Goal: Download file/media

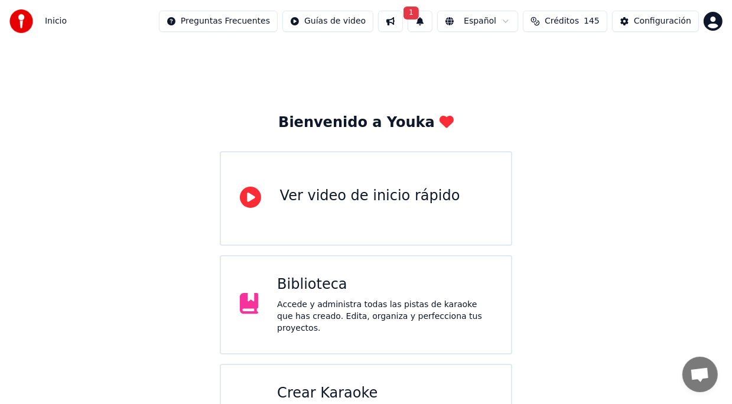
click at [312, 294] on div "Biblioteca" at bounding box center [384, 284] width 215 height 19
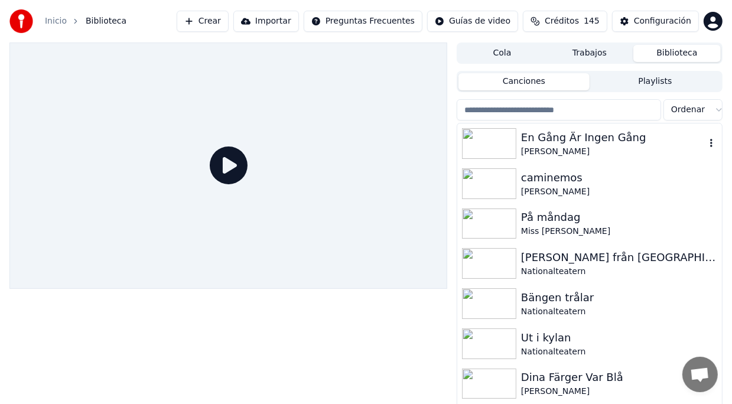
click at [537, 138] on div "En Gång Är Ingen Gång" at bounding box center [613, 137] width 184 height 17
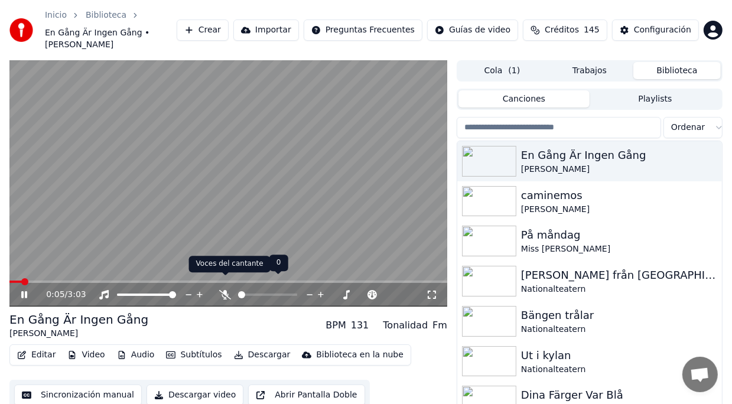
click at [229, 290] on icon at bounding box center [225, 294] width 12 height 9
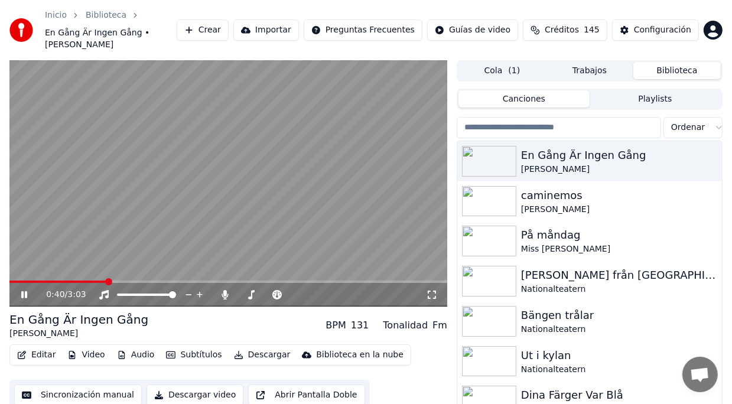
click at [73, 280] on span at bounding box center [57, 281] width 97 height 2
click at [64, 280] on span at bounding box center [36, 281] width 55 height 2
click at [55, 384] on button "Sincronización manual" at bounding box center [78, 394] width 128 height 21
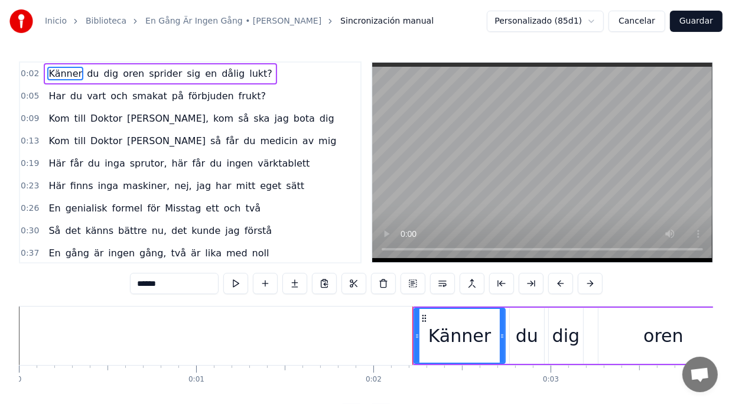
click at [57, 130] on div "0:13 Kom till Doktor [PERSON_NAME] så får du medicin av mig" at bounding box center [190, 141] width 340 height 22
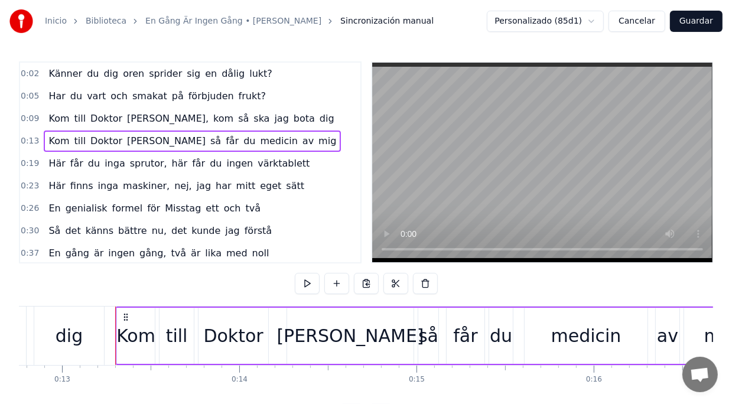
scroll to position [0, 2296]
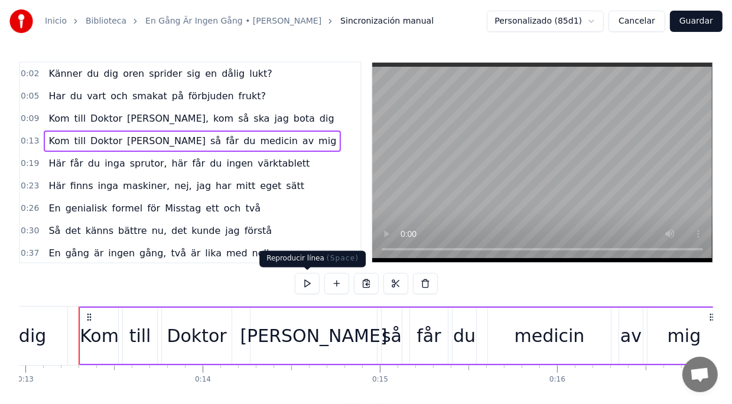
click at [302, 280] on button at bounding box center [307, 283] width 25 height 21
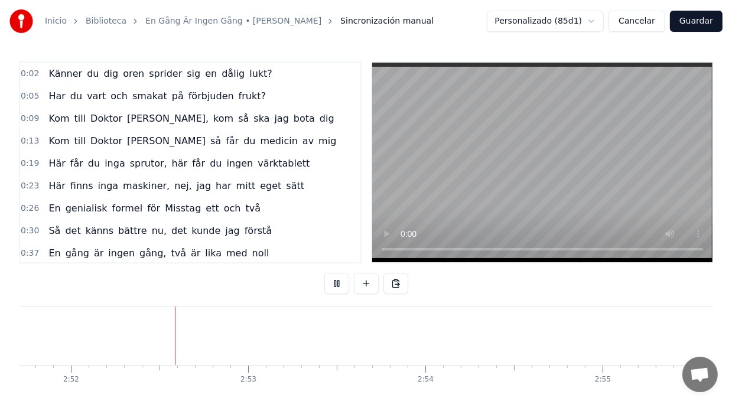
scroll to position [0, 30437]
click at [693, 22] on button "Guardar" at bounding box center [696, 21] width 53 height 21
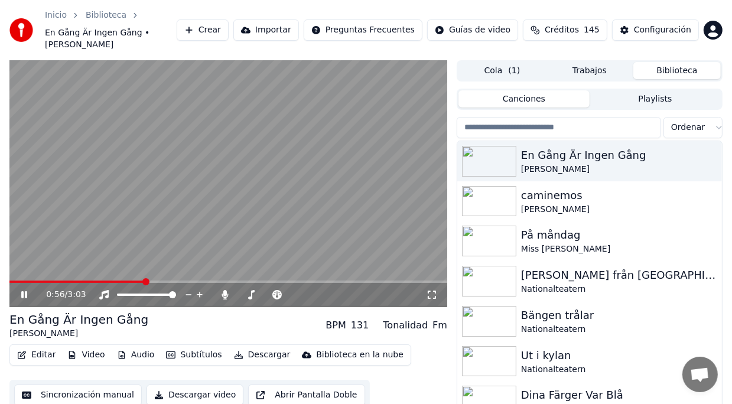
click at [252, 347] on button "Descargar" at bounding box center [262, 355] width 66 height 17
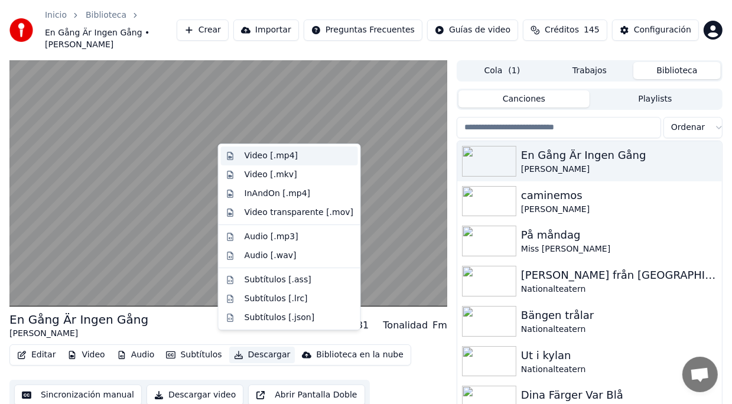
click at [260, 158] on div "Video [.mp4]" at bounding box center [270, 156] width 53 height 12
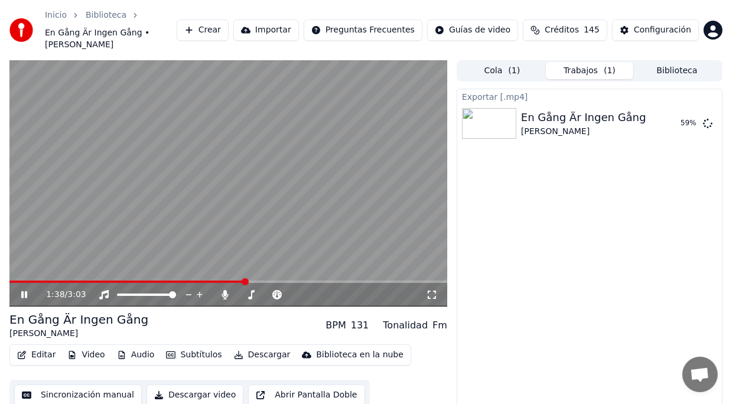
click at [27, 291] on icon at bounding box center [24, 294] width 6 height 7
click at [223, 290] on icon at bounding box center [225, 294] width 12 height 9
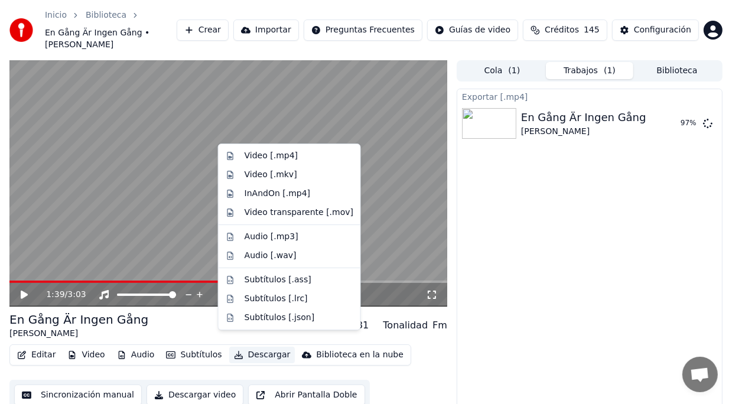
click at [248, 347] on button "Descargar" at bounding box center [262, 355] width 66 height 17
click at [257, 156] on div "Video [.mp4]" at bounding box center [270, 156] width 53 height 12
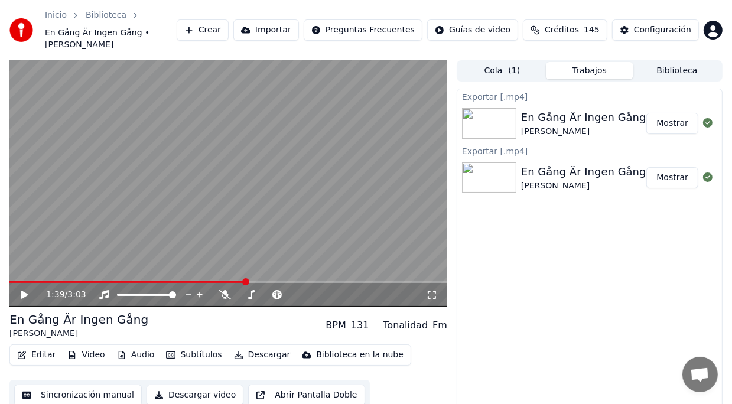
click at [667, 63] on button "Biblioteca" at bounding box center [676, 70] width 87 height 17
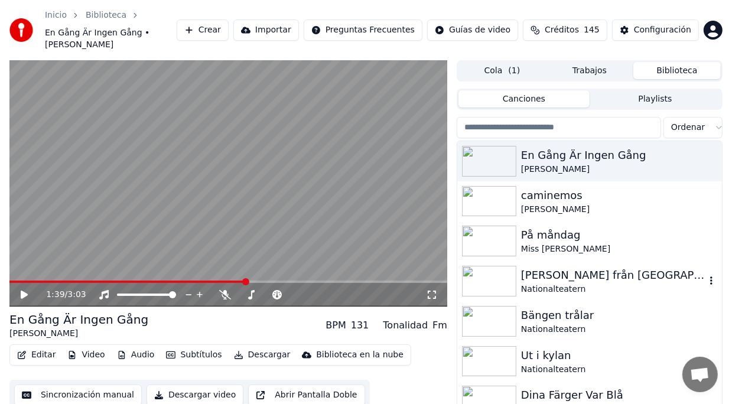
click at [493, 269] on img at bounding box center [489, 281] width 54 height 31
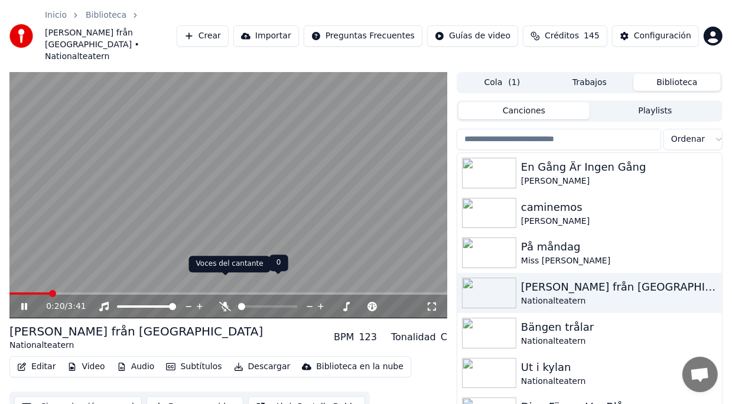
click at [224, 302] on icon at bounding box center [225, 306] width 12 height 9
click at [246, 358] on button "Descargar" at bounding box center [262, 366] width 66 height 17
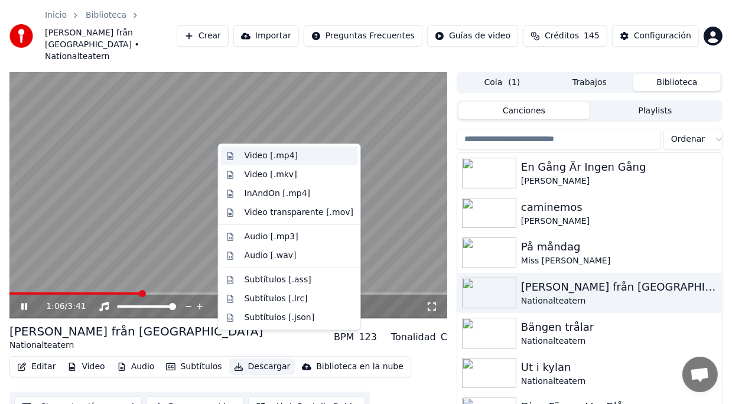
click at [252, 158] on div "Video [.mp4]" at bounding box center [270, 156] width 53 height 12
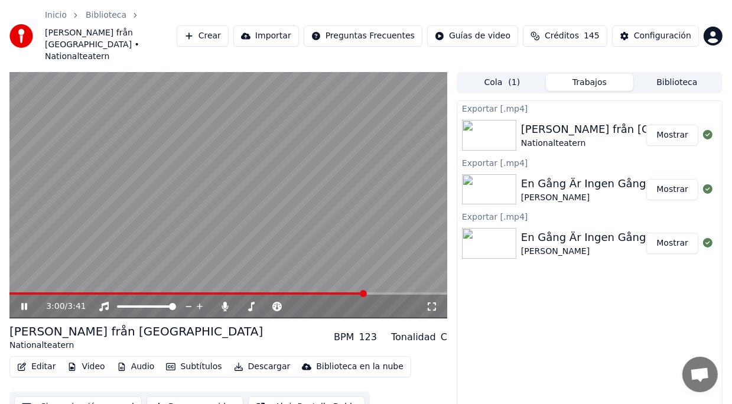
click at [304, 198] on video at bounding box center [227, 195] width 437 height 246
click at [659, 74] on button "Biblioteca" at bounding box center [676, 82] width 87 height 17
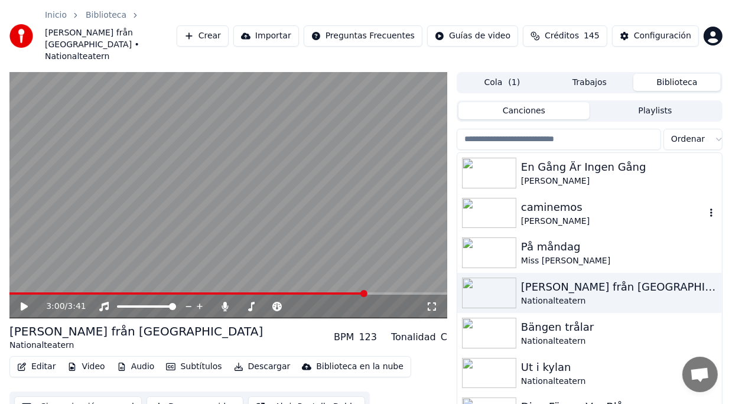
click at [532, 215] on div "[PERSON_NAME]" at bounding box center [613, 221] width 184 height 12
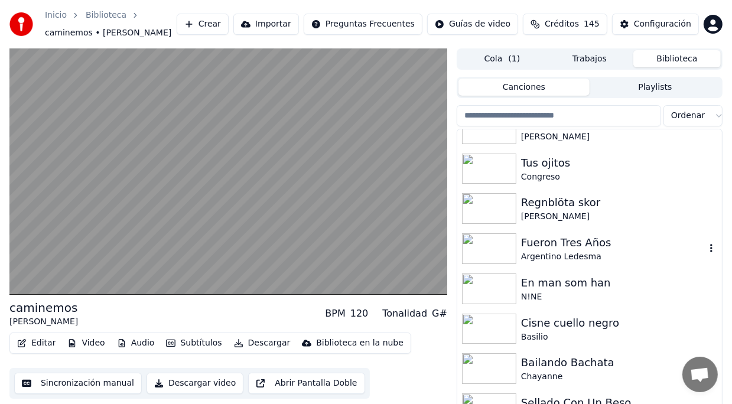
scroll to position [708, 0]
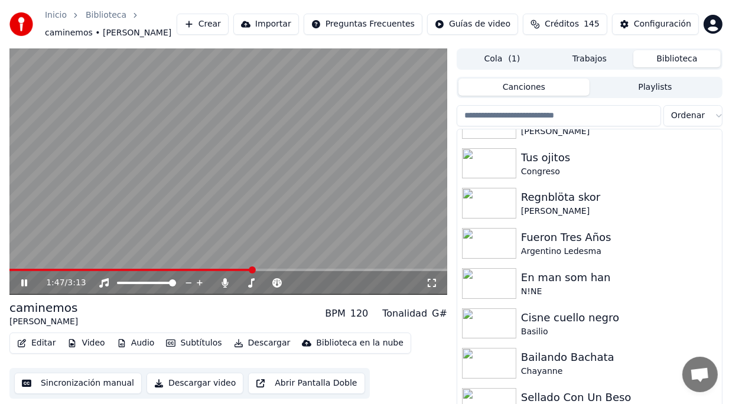
click at [265, 180] on video at bounding box center [227, 171] width 437 height 246
click at [224, 284] on icon at bounding box center [225, 282] width 6 height 9
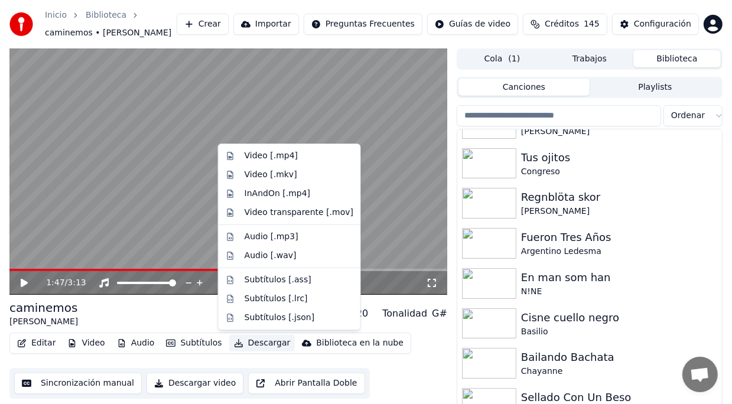
click at [245, 345] on button "Descargar" at bounding box center [262, 343] width 66 height 17
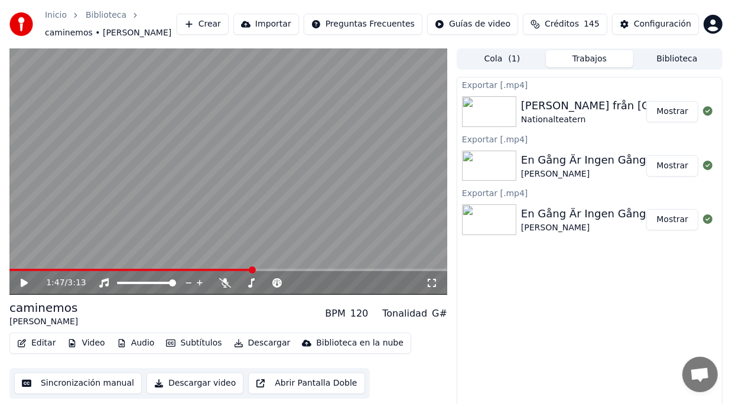
click at [582, 61] on button "Trabajos" at bounding box center [589, 58] width 87 height 17
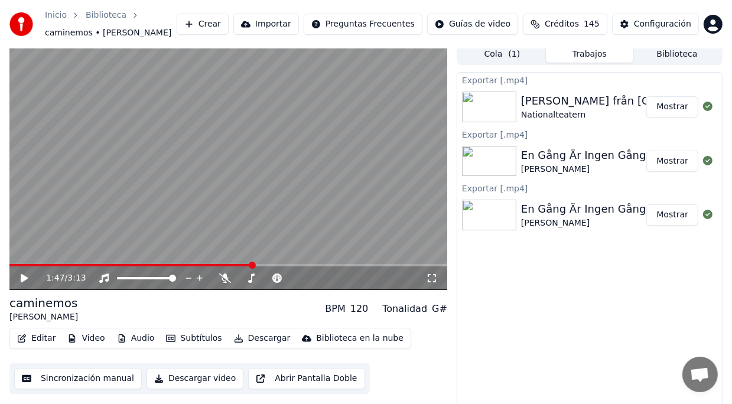
scroll to position [0, 0]
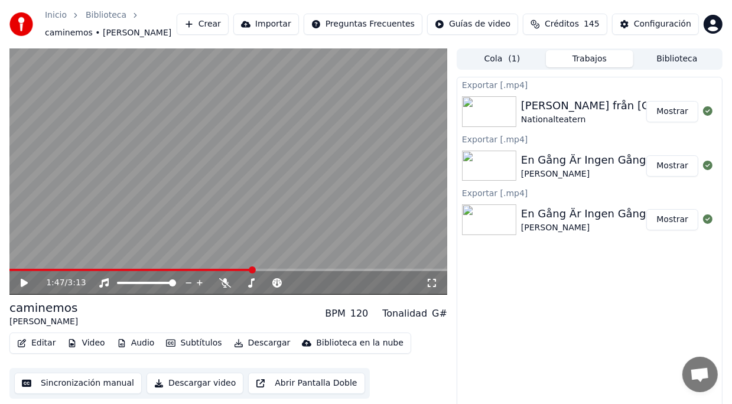
click at [585, 61] on button "Trabajos" at bounding box center [589, 58] width 87 height 17
click at [507, 61] on button "Cola ( 1 )" at bounding box center [501, 58] width 87 height 17
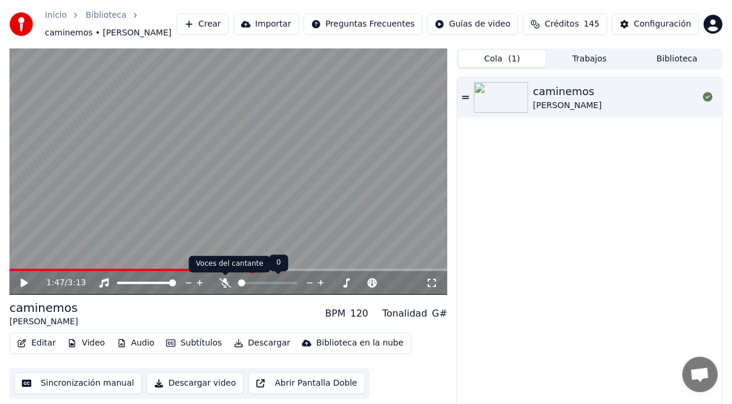
click at [226, 283] on icon at bounding box center [225, 282] width 12 height 9
click at [252, 344] on button "Descargar" at bounding box center [262, 343] width 66 height 17
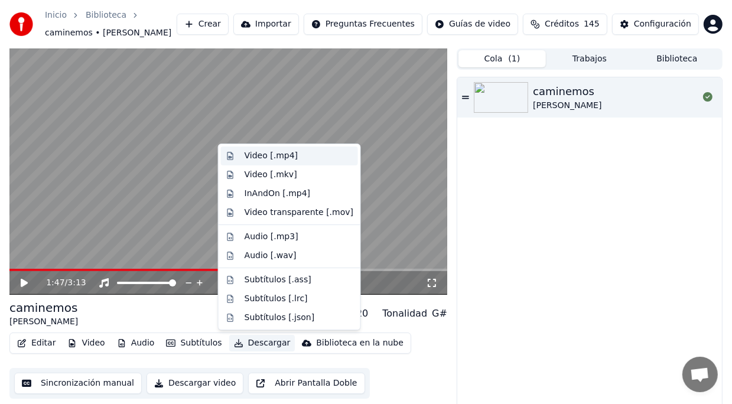
click at [249, 158] on div "Video [.mp4]" at bounding box center [270, 156] width 53 height 12
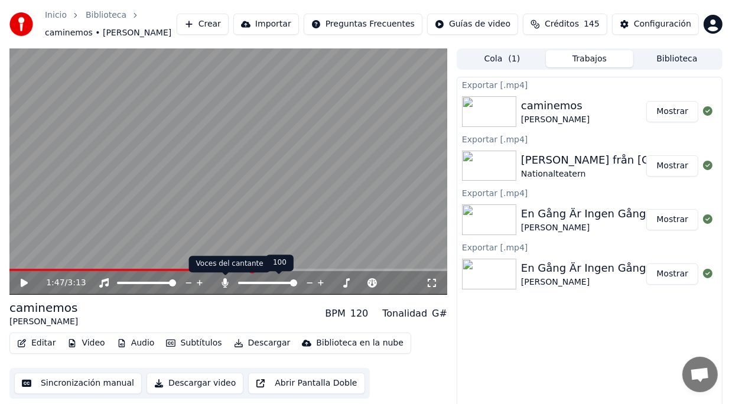
click at [221, 282] on icon at bounding box center [225, 282] width 12 height 9
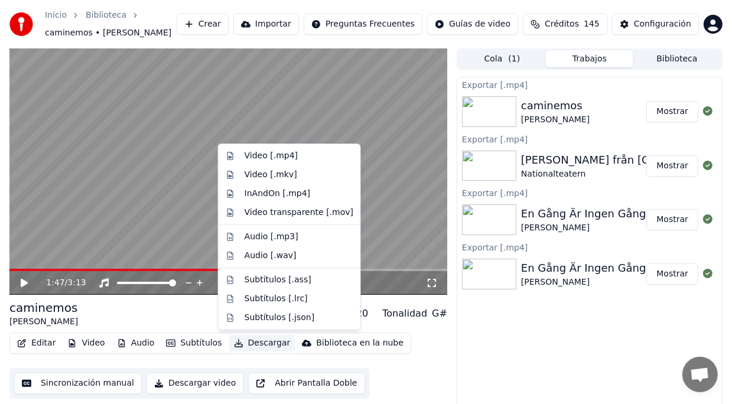
click at [250, 339] on button "Descargar" at bounding box center [262, 343] width 66 height 17
click at [262, 154] on div "Video [.mp4]" at bounding box center [270, 156] width 53 height 12
